Goal: Find specific fact: Find contact information

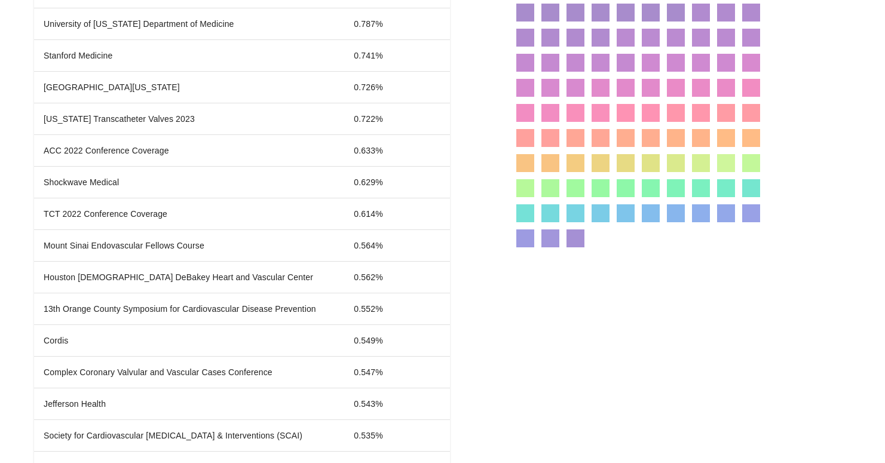
scroll to position [2817, 0]
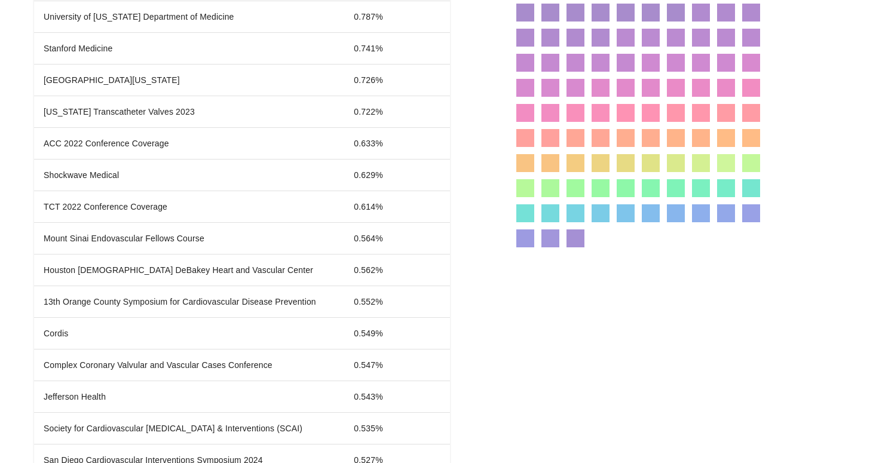
copy td "[PERSON_NAME]"
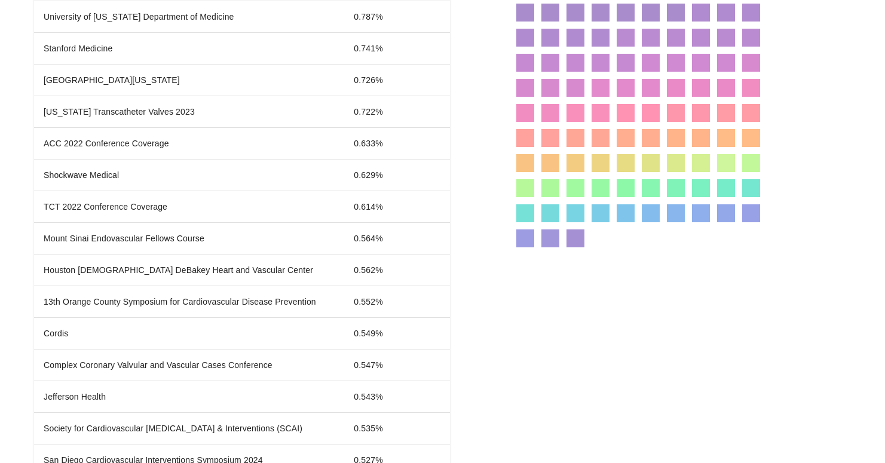
copy td "[PERSON_NAME]"
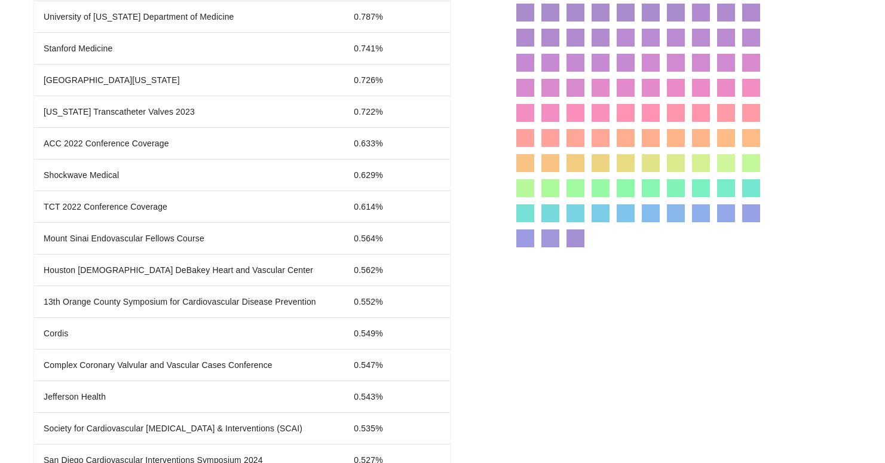
copy td "[PERSON_NAME]"
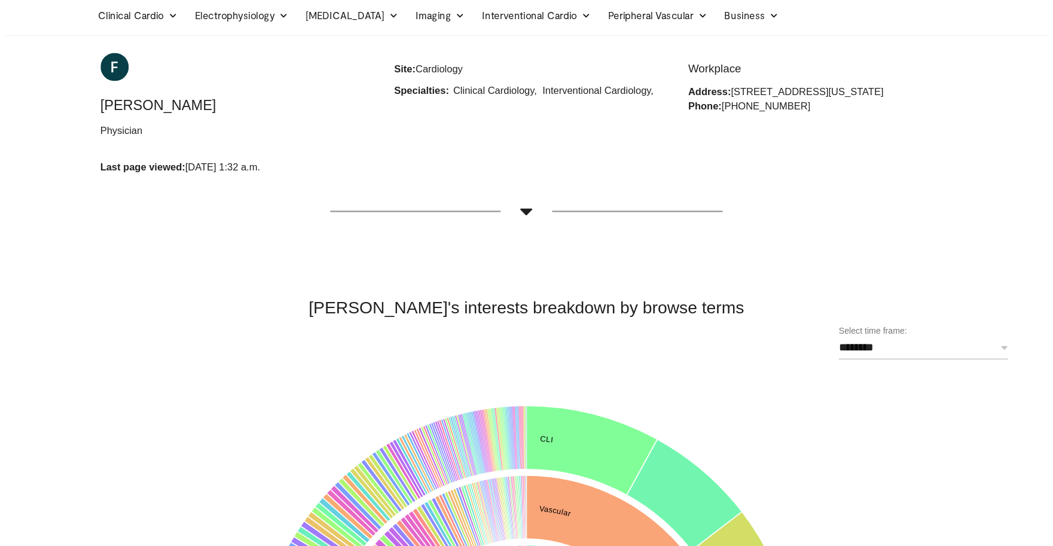
scroll to position [0, 0]
